Goal: Task Accomplishment & Management: Manage account settings

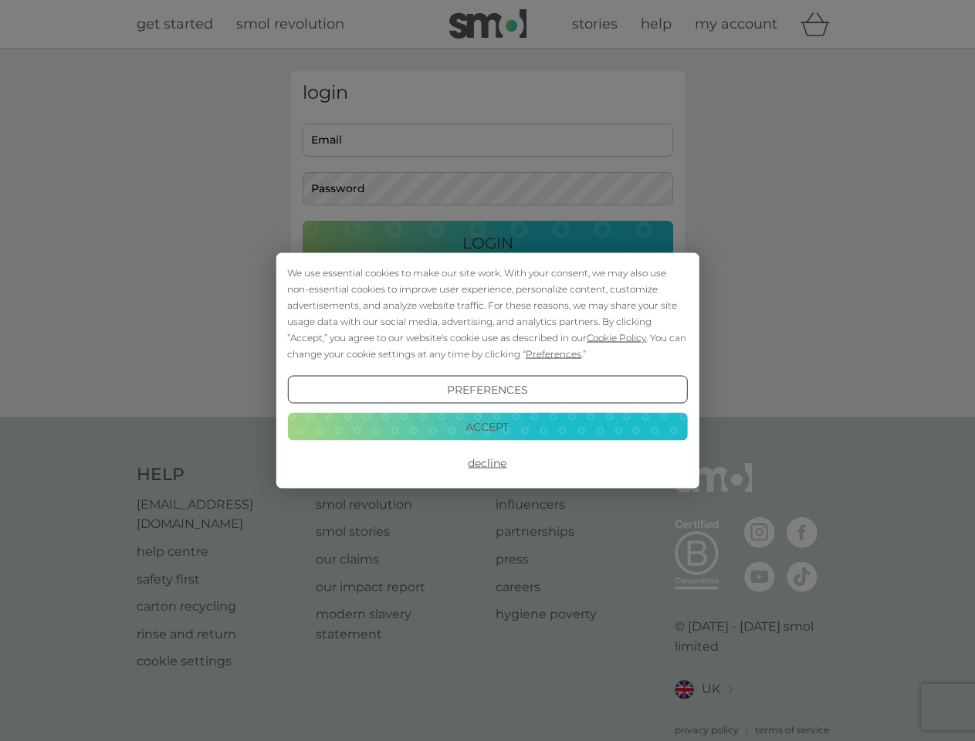
click at [617, 337] on span "Cookie Policy" at bounding box center [615, 338] width 59 height 12
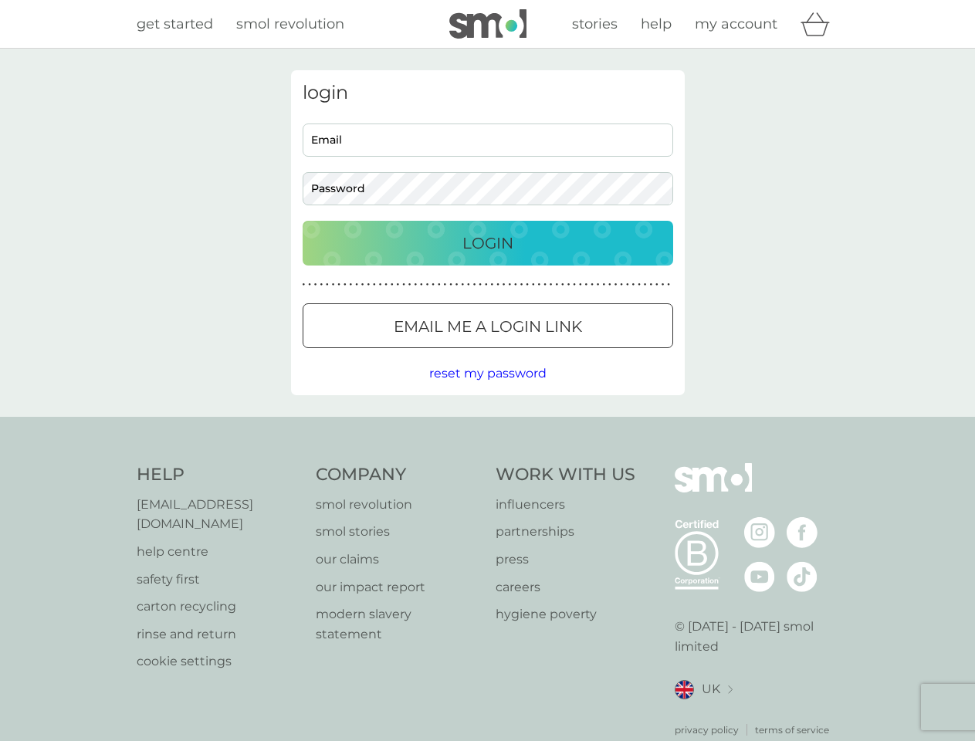
click at [552, 353] on div "login Email Password Login ● ● ● ● ● ● ● ● ● ● ● ● ● ● ● ● ● ● ● ● ● ● ● ● ● ● …" at bounding box center [488, 232] width 394 height 325
click at [487, 390] on div "login Email Password Login ● ● ● ● ● ● ● ● ● ● ● ● ● ● ● ● ● ● ● ● ● ● ● ● ● ● …" at bounding box center [488, 232] width 394 height 325
click at [487, 463] on div "Help [EMAIL_ADDRESS][DOMAIN_NAME] help centre safety first carton recycling rin…" at bounding box center [488, 600] width 702 height 274
click at [487, 426] on div "Help [EMAIL_ADDRESS][DOMAIN_NAME] help centre safety first carton recycling rin…" at bounding box center [487, 600] width 975 height 367
